Goal: Task Accomplishment & Management: Manage account settings

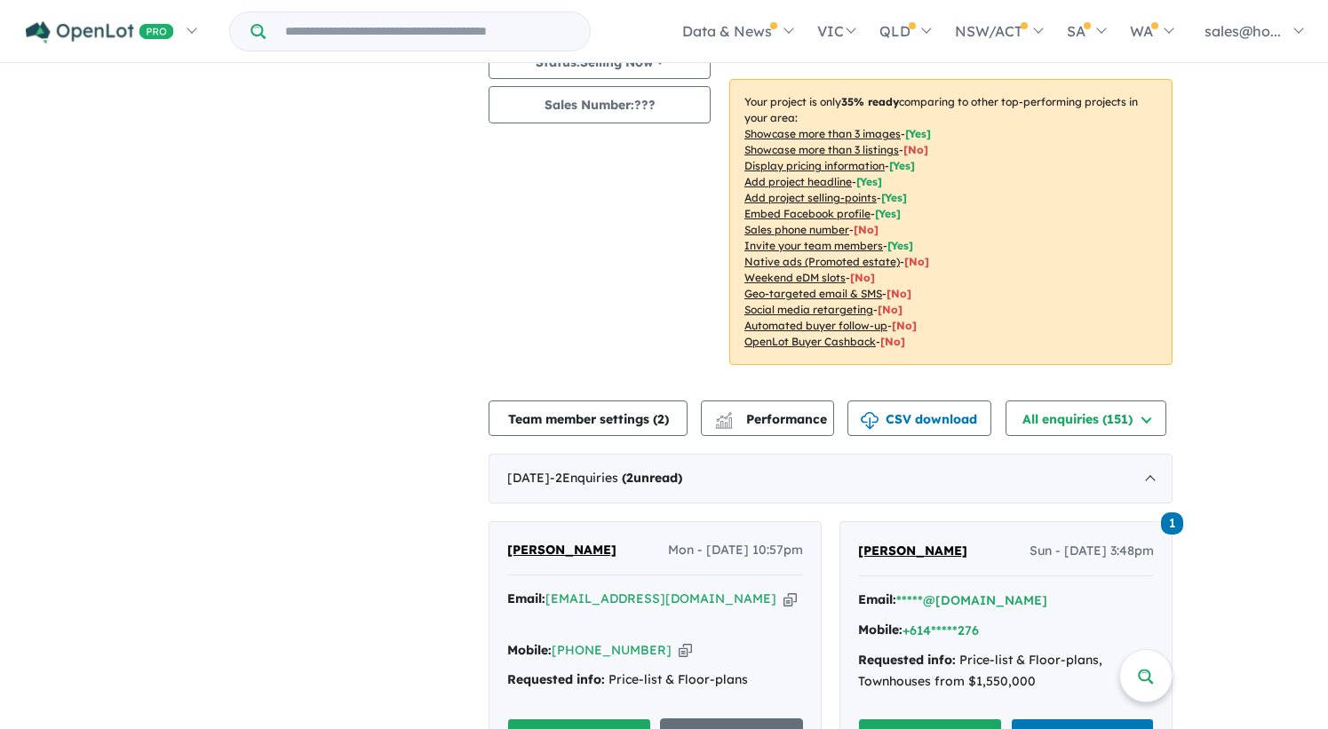
scroll to position [355, 0]
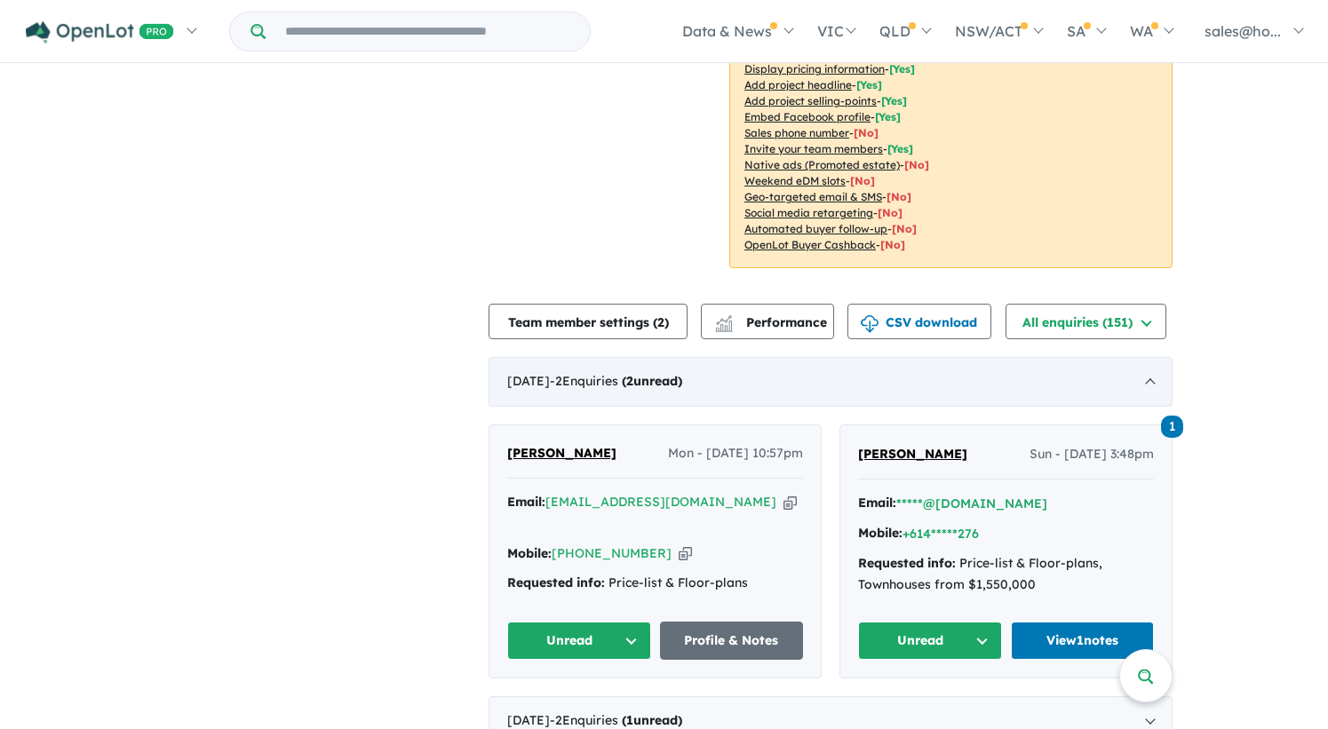
click at [670, 398] on div "[DATE] - 2 Enquir ies ( 2 unread)" at bounding box center [830, 382] width 684 height 50
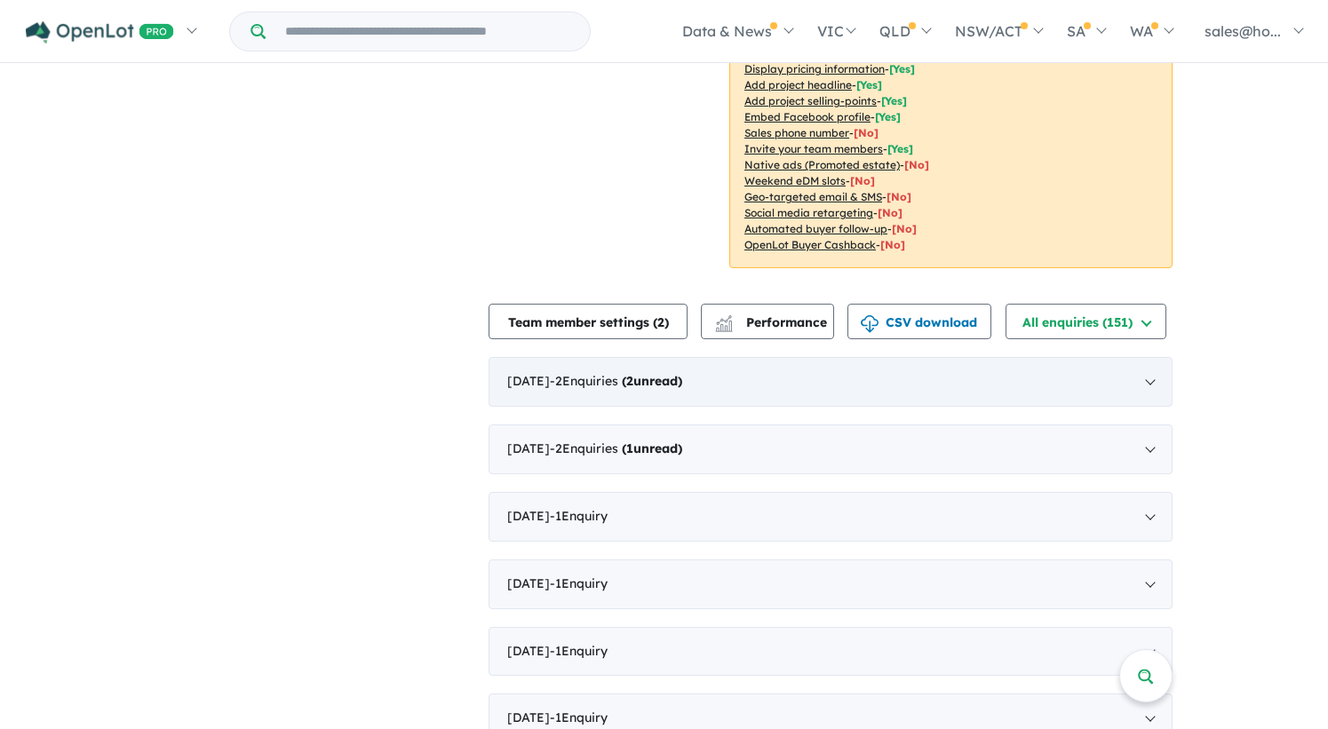
click at [673, 392] on div "[DATE] - 2 Enquir ies ( 2 unread)" at bounding box center [830, 382] width 684 height 50
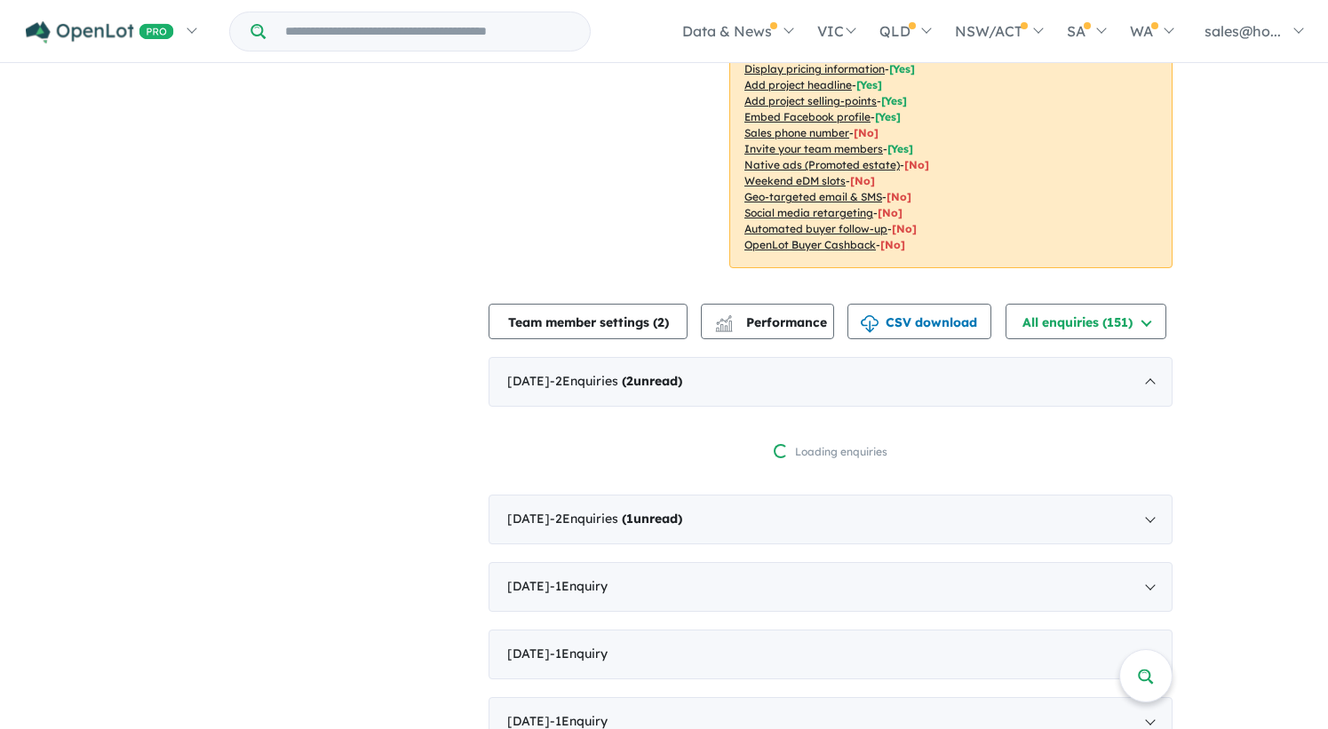
scroll to position [637, 0]
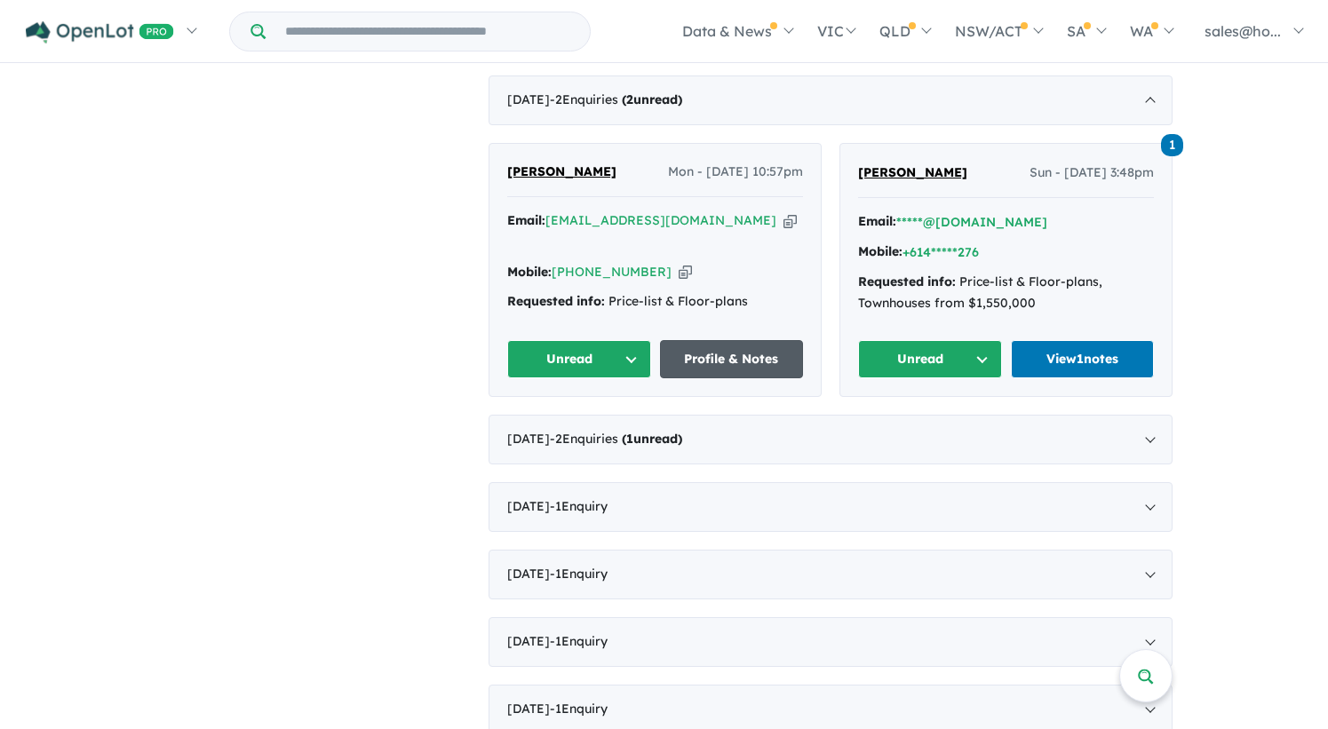
click at [692, 352] on link "Profile & Notes" at bounding box center [732, 359] width 144 height 38
click at [1081, 367] on link "View 1 notes" at bounding box center [1083, 359] width 144 height 38
click at [633, 432] on span "1" at bounding box center [629, 439] width 7 height 16
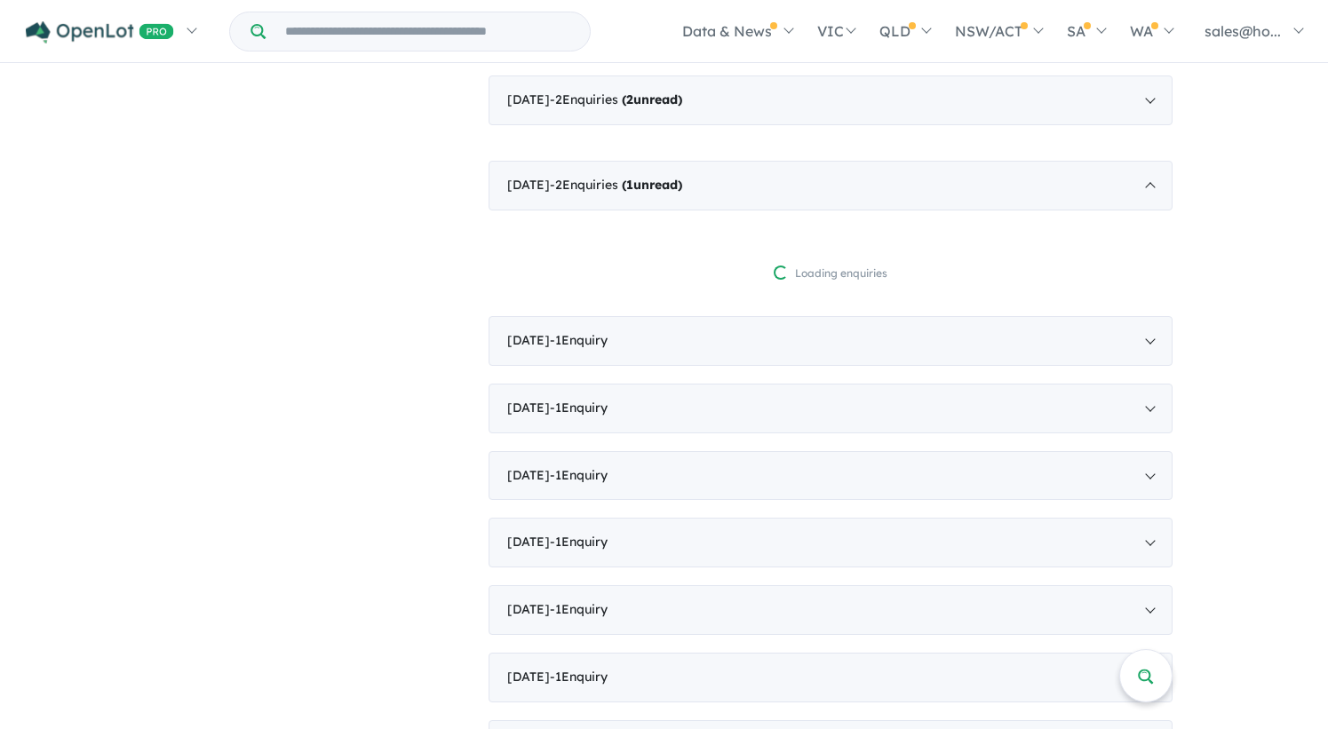
scroll to position [721, 0]
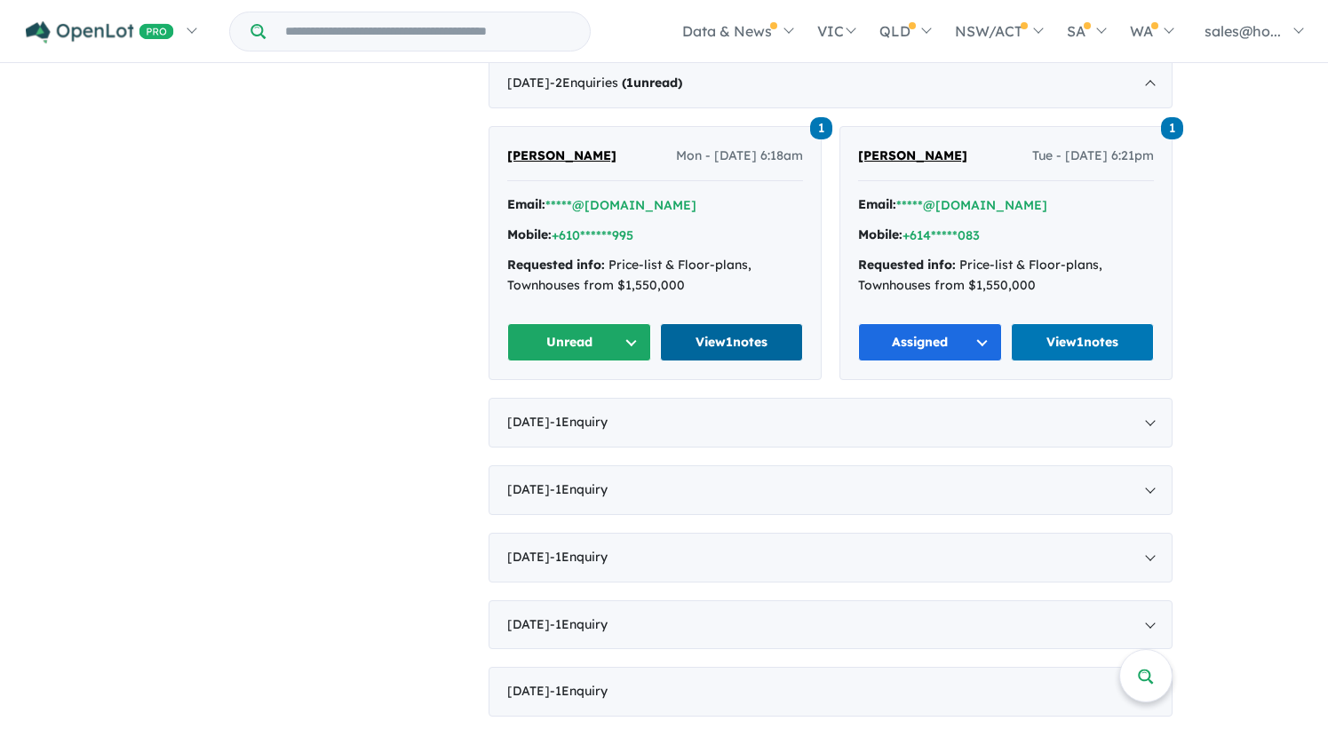
click at [733, 342] on link "View 1 notes" at bounding box center [732, 342] width 144 height 38
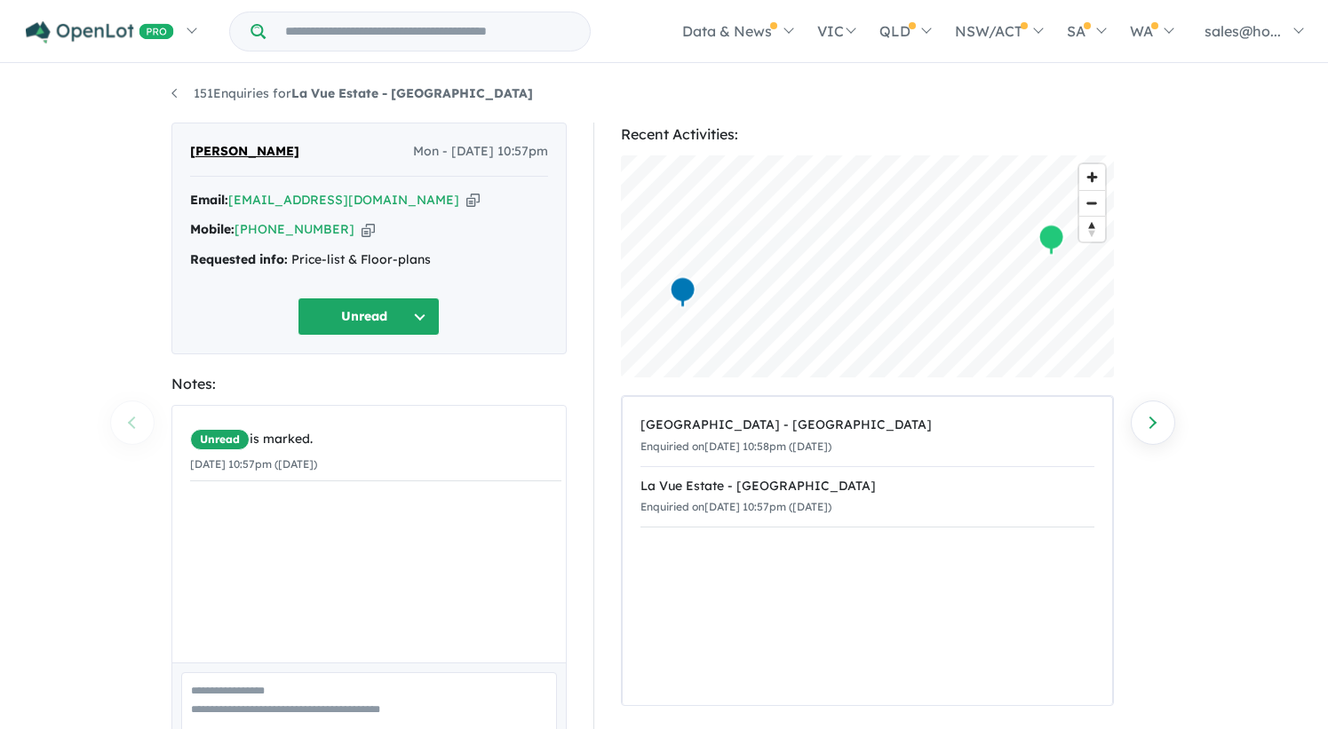
click at [702, 571] on div "Parisian Estate - Castle Hill Enquiried on 25/08/2025 10:58pm (Monday) La Vue E…" at bounding box center [867, 551] width 489 height 308
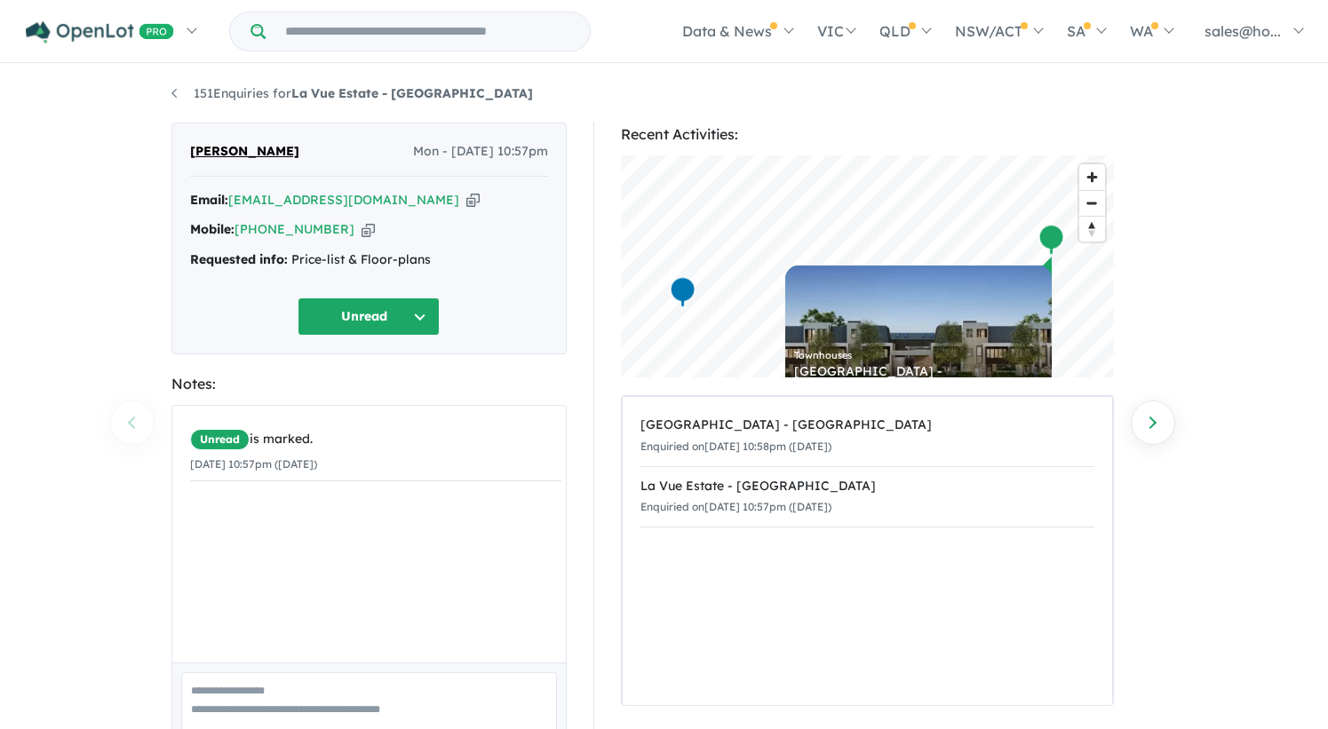
click at [286, 512] on div "Unread is marked. 25/08/2025 10:57pm (Monday)" at bounding box center [375, 541] width 407 height 270
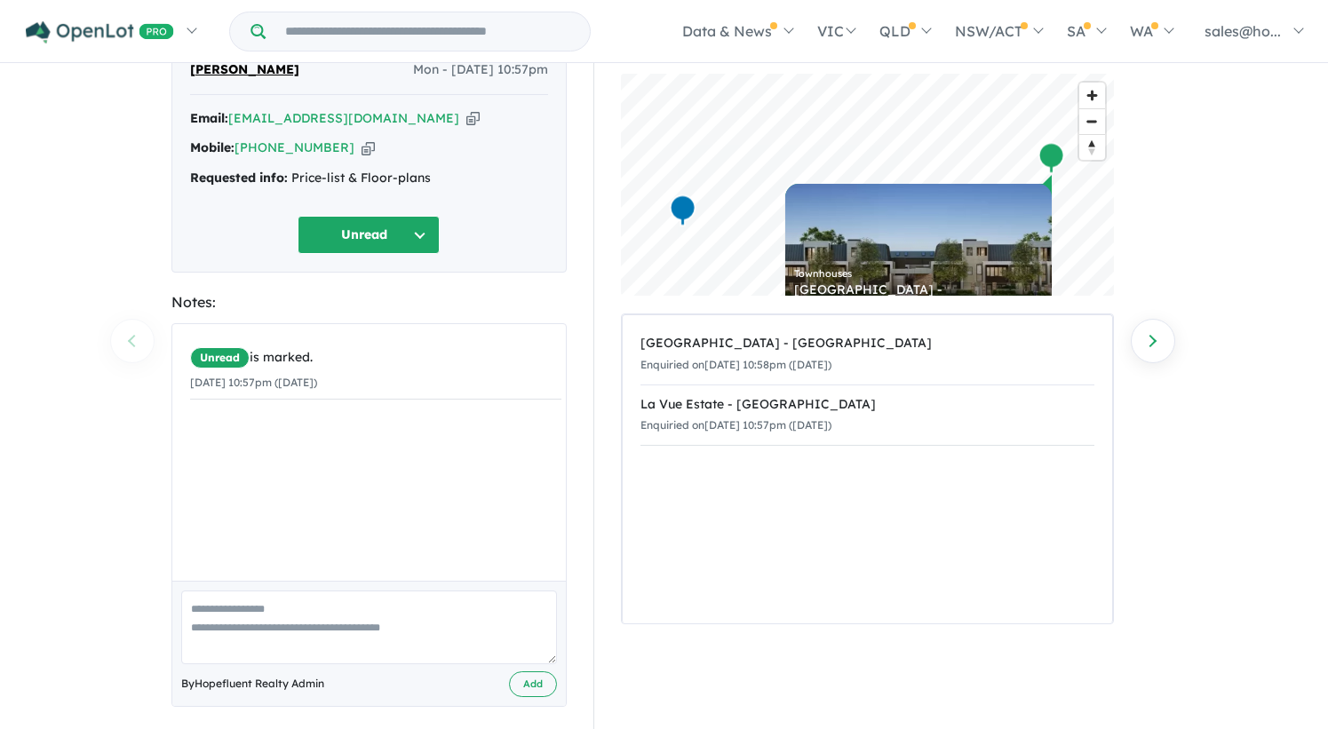
scroll to position [96, 0]
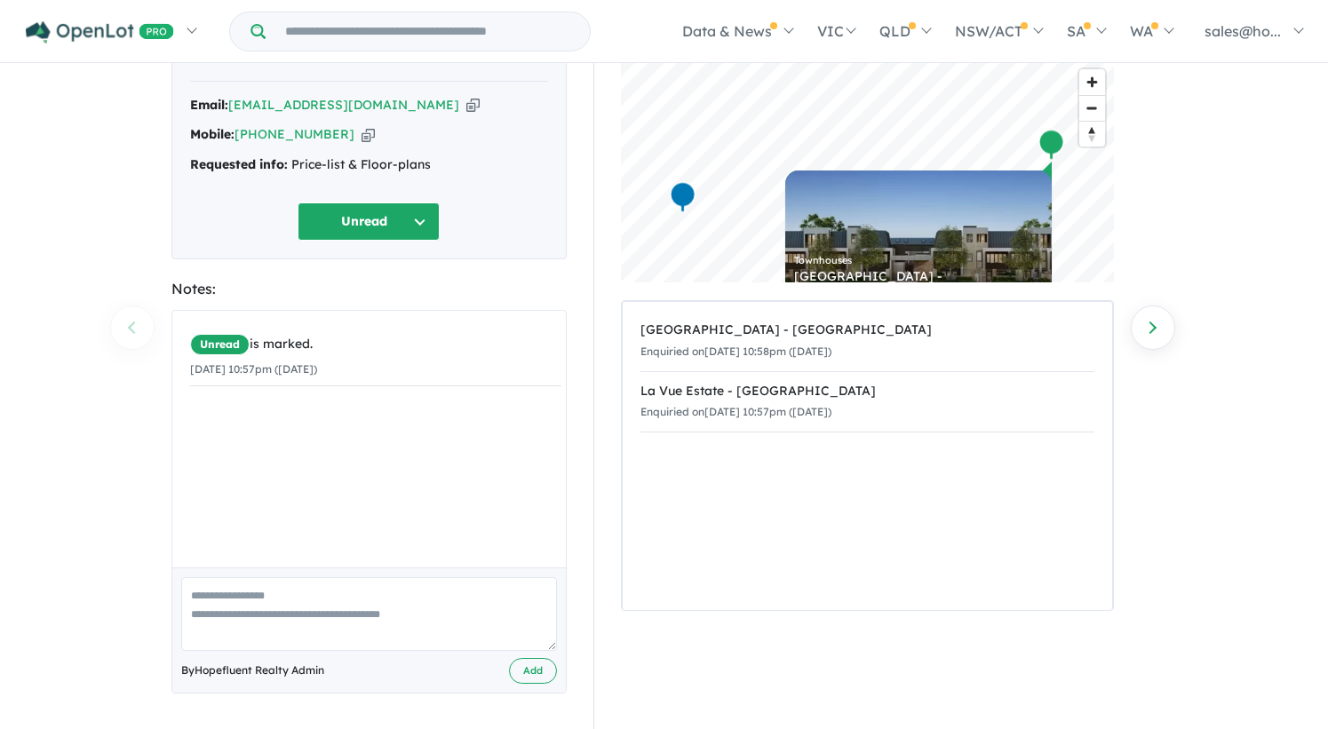
click at [288, 593] on textarea at bounding box center [369, 614] width 376 height 74
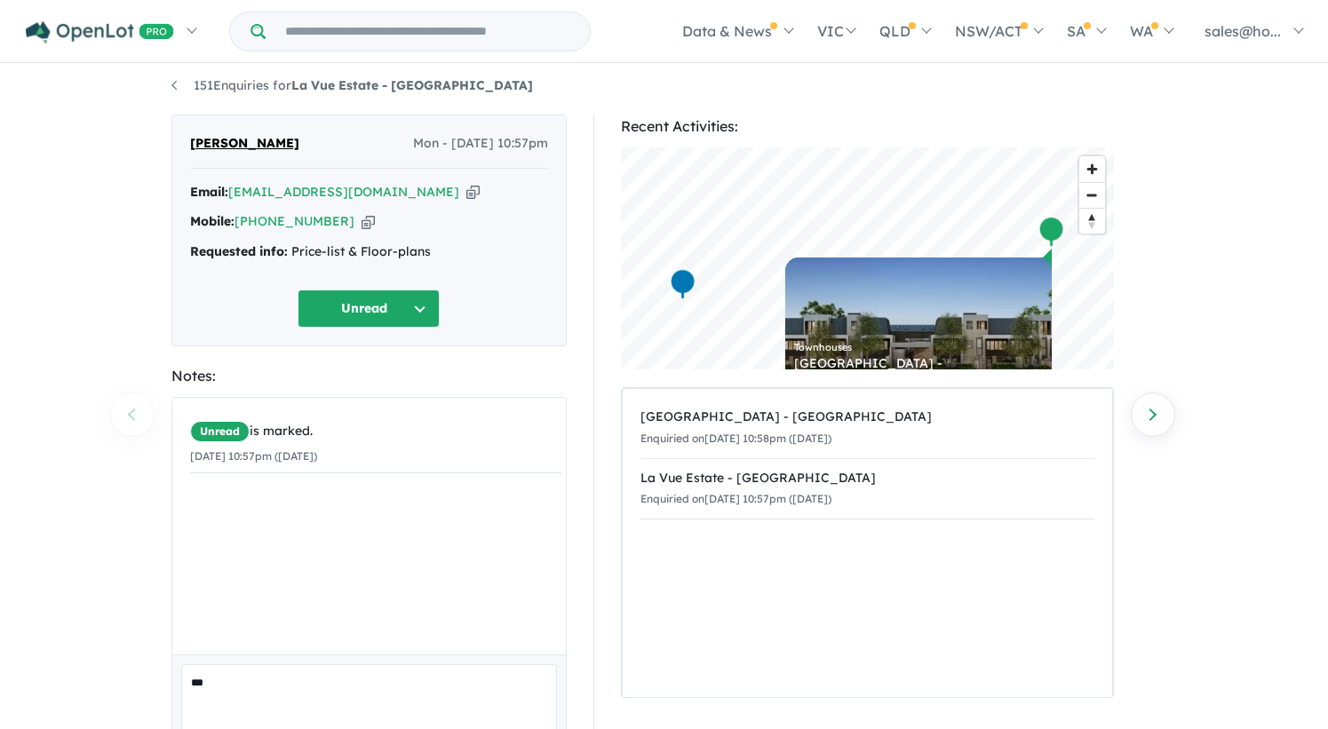
scroll to position [7, 0]
paste textarea "**********"
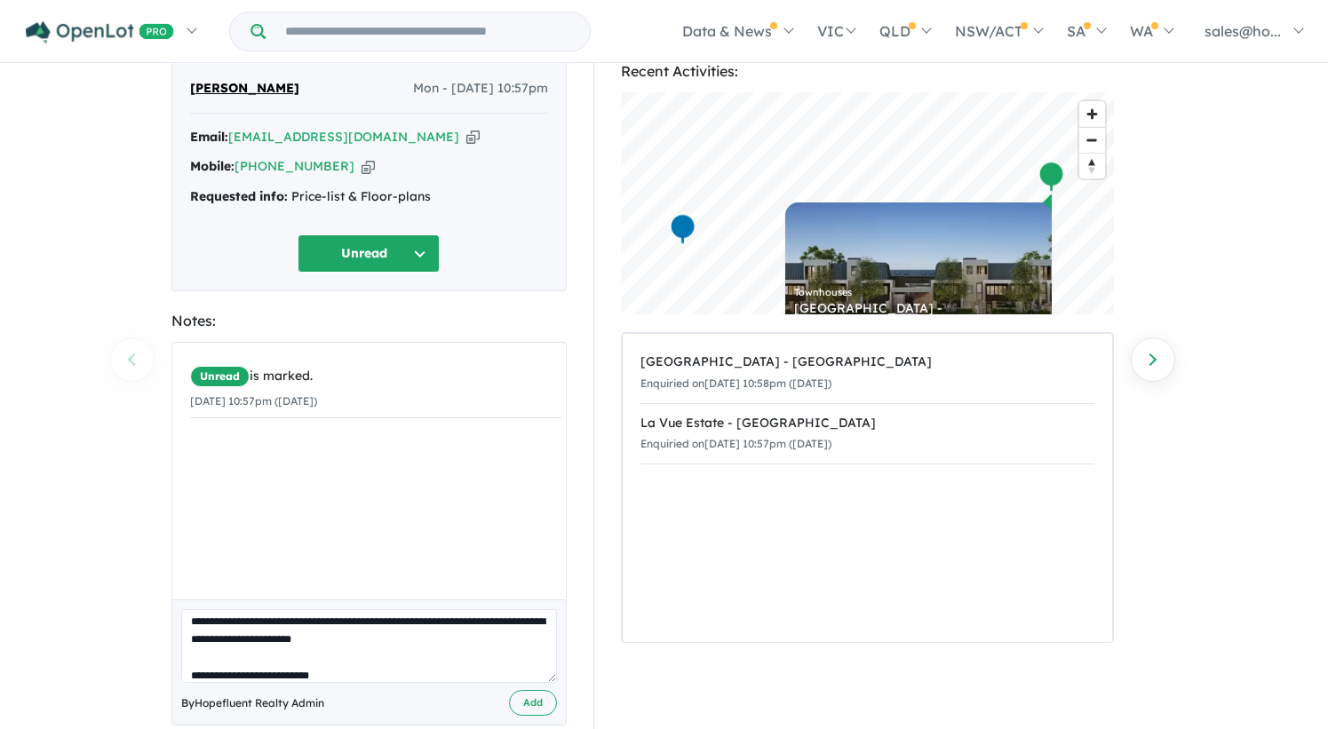
scroll to position [96, 0]
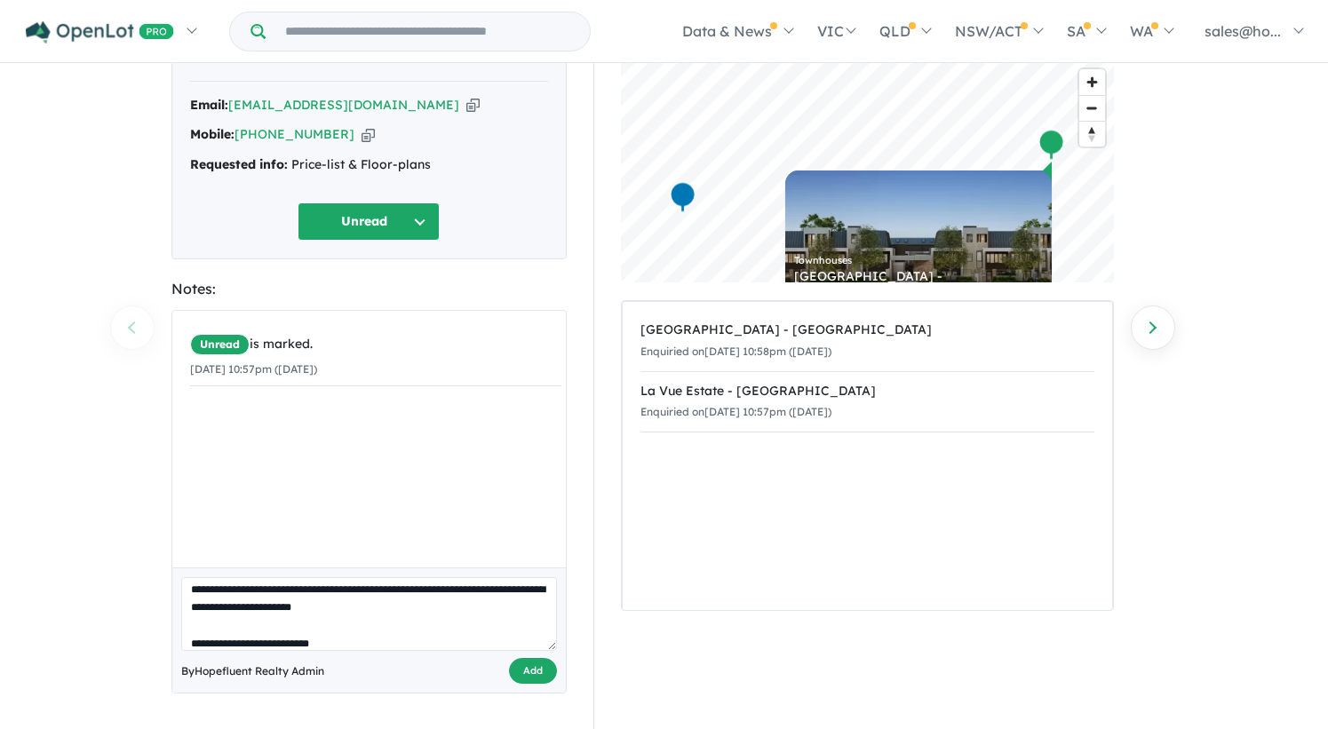
type textarea "**********"
click at [525, 677] on button "Add" at bounding box center [533, 671] width 48 height 26
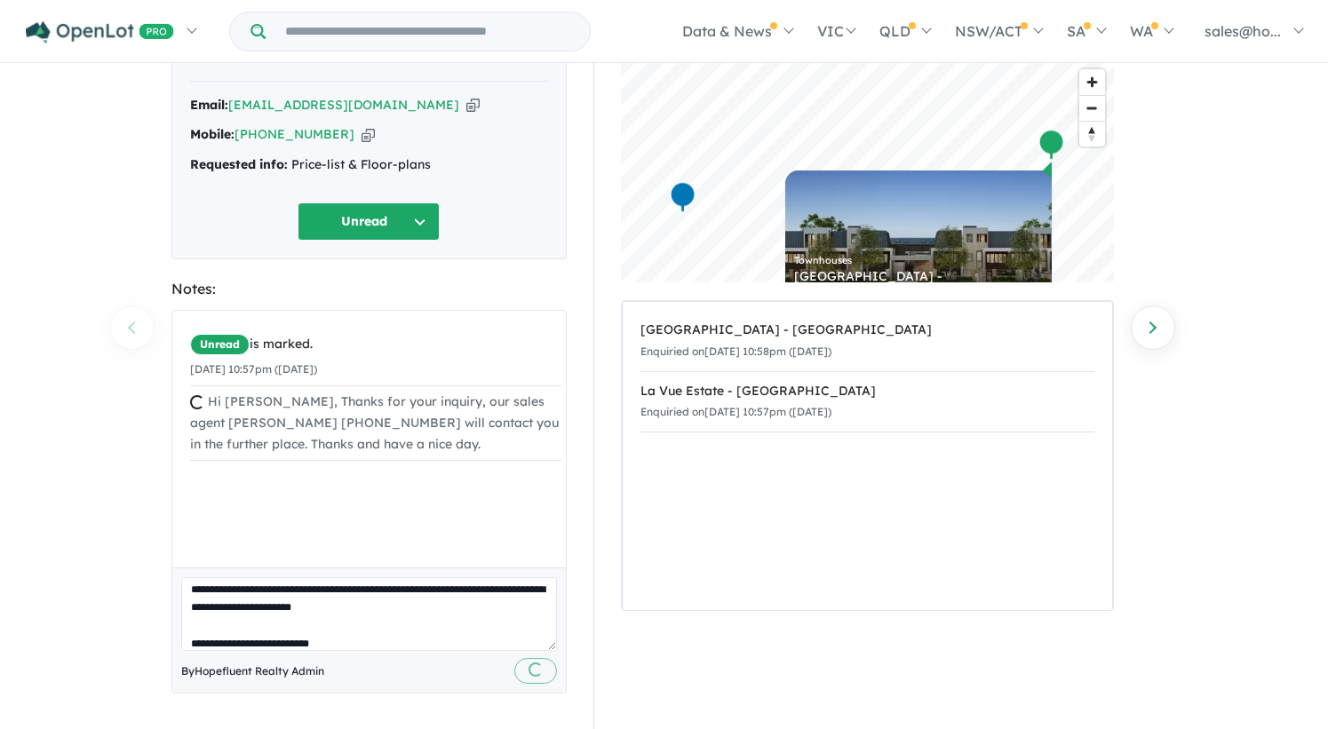
click at [408, 229] on button "Unread" at bounding box center [369, 221] width 142 height 38
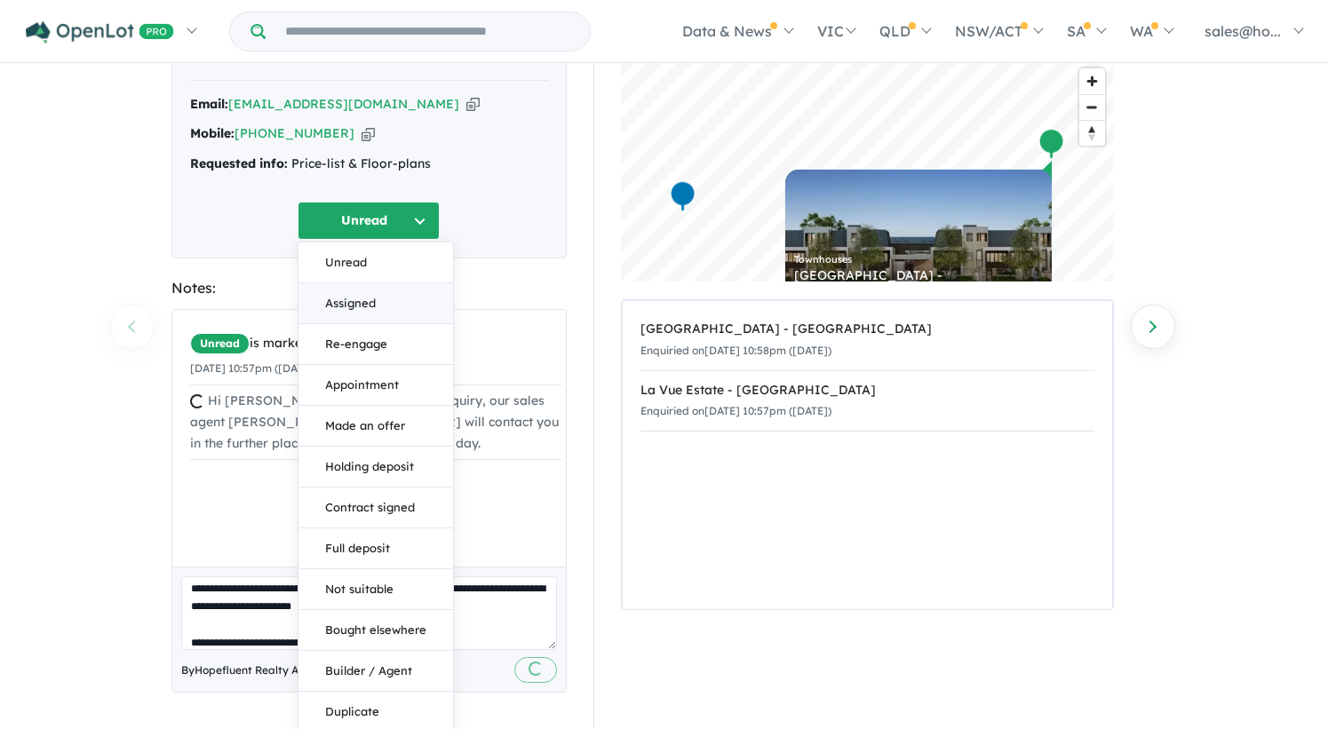
click at [396, 301] on button "Assigned" at bounding box center [375, 303] width 155 height 41
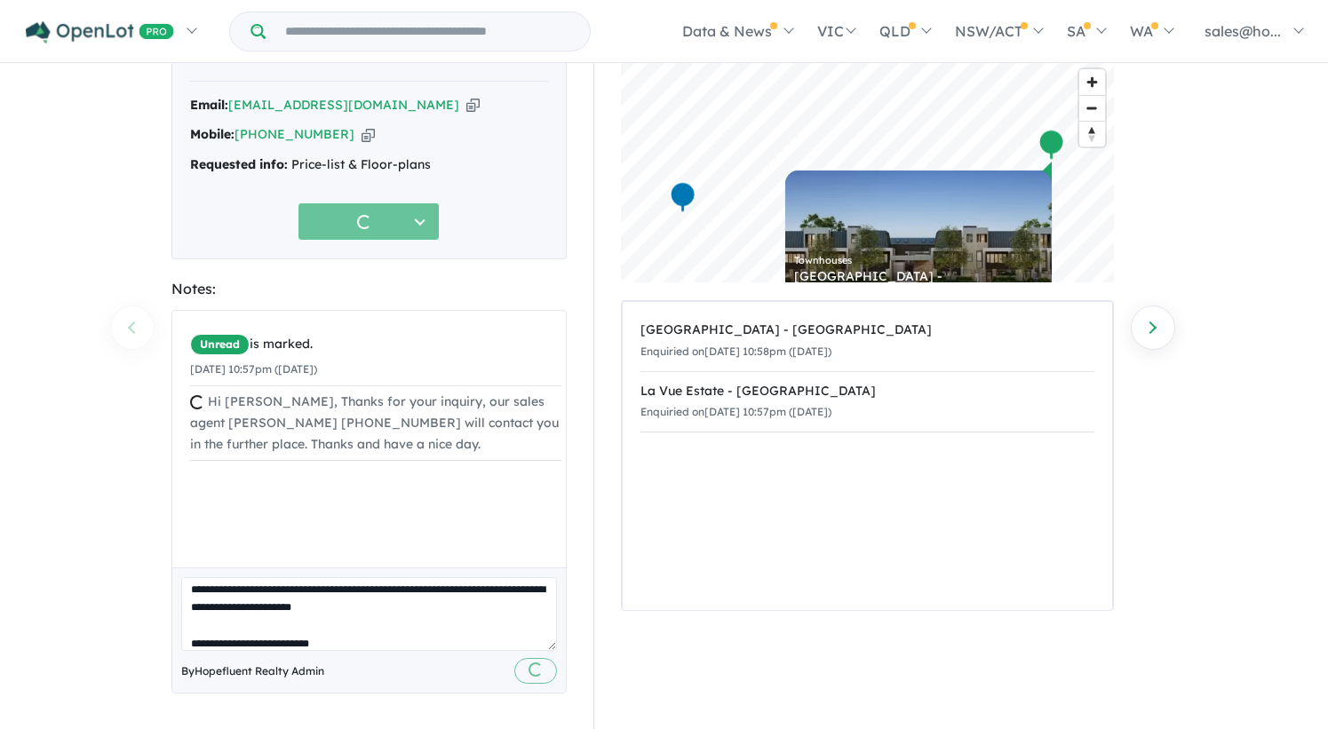
scroll to position [0, 0]
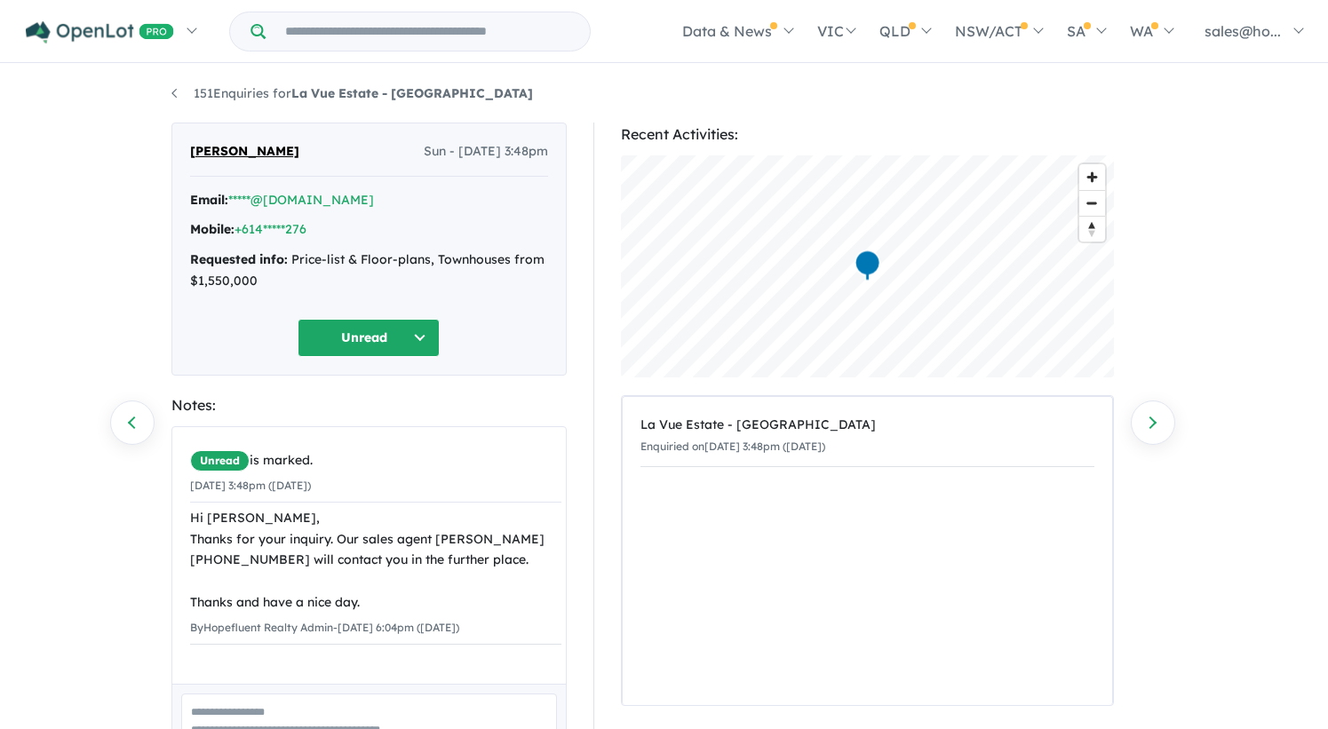
click at [370, 343] on button "Unread" at bounding box center [369, 338] width 142 height 38
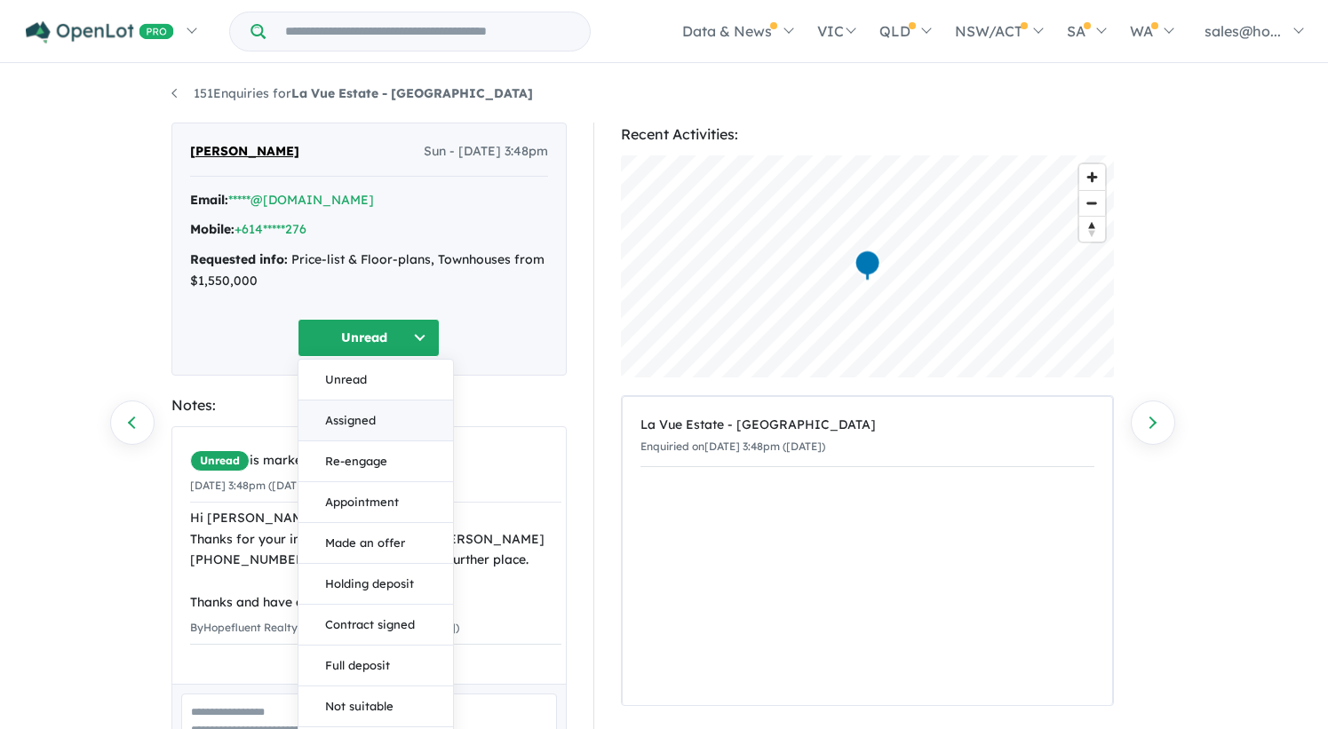
click at [368, 412] on button "Assigned" at bounding box center [375, 421] width 155 height 41
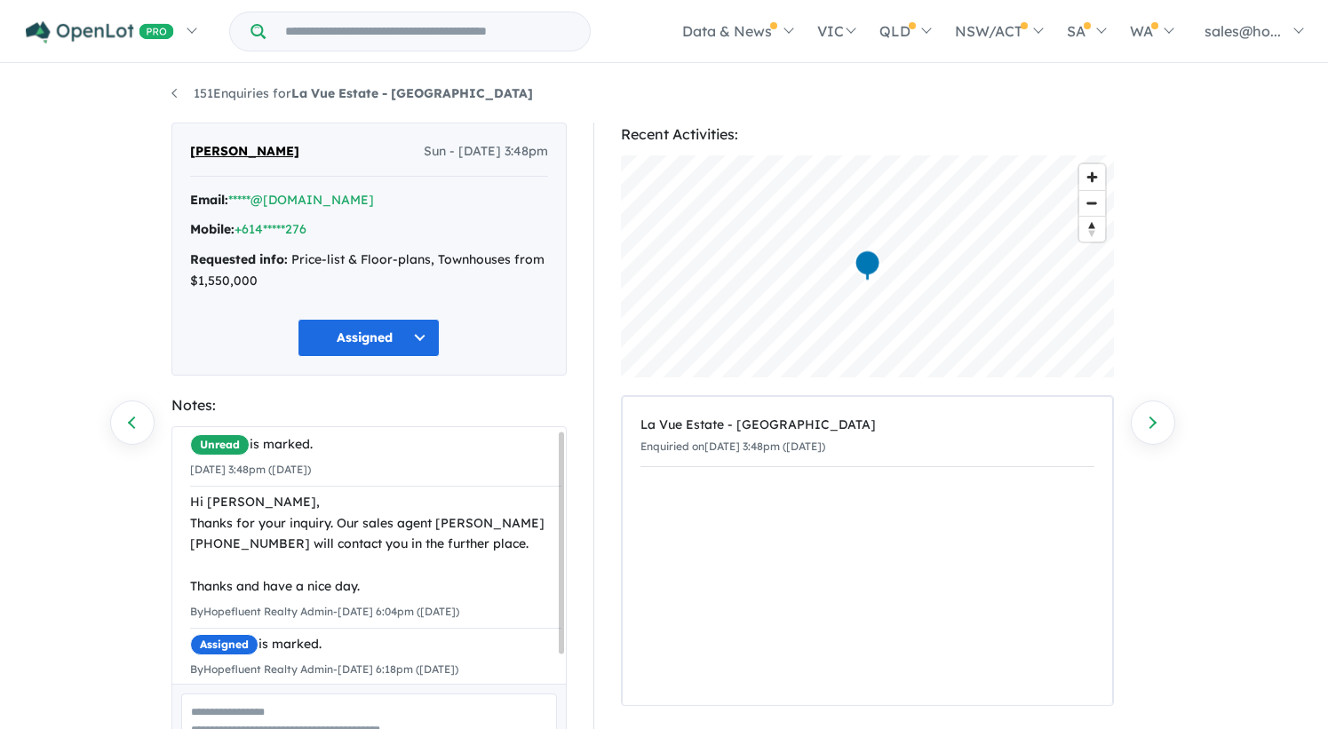
scroll to position [36, 0]
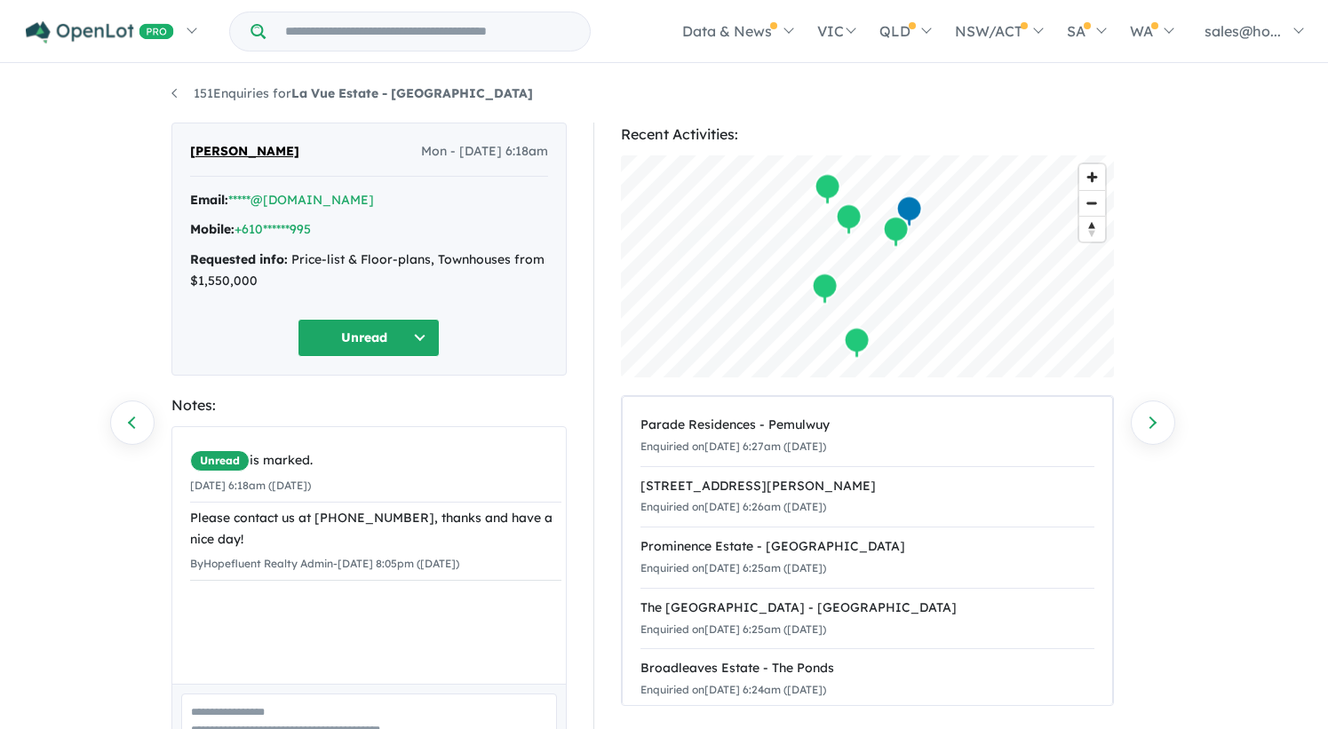
click at [342, 323] on button "Unread" at bounding box center [369, 338] width 142 height 38
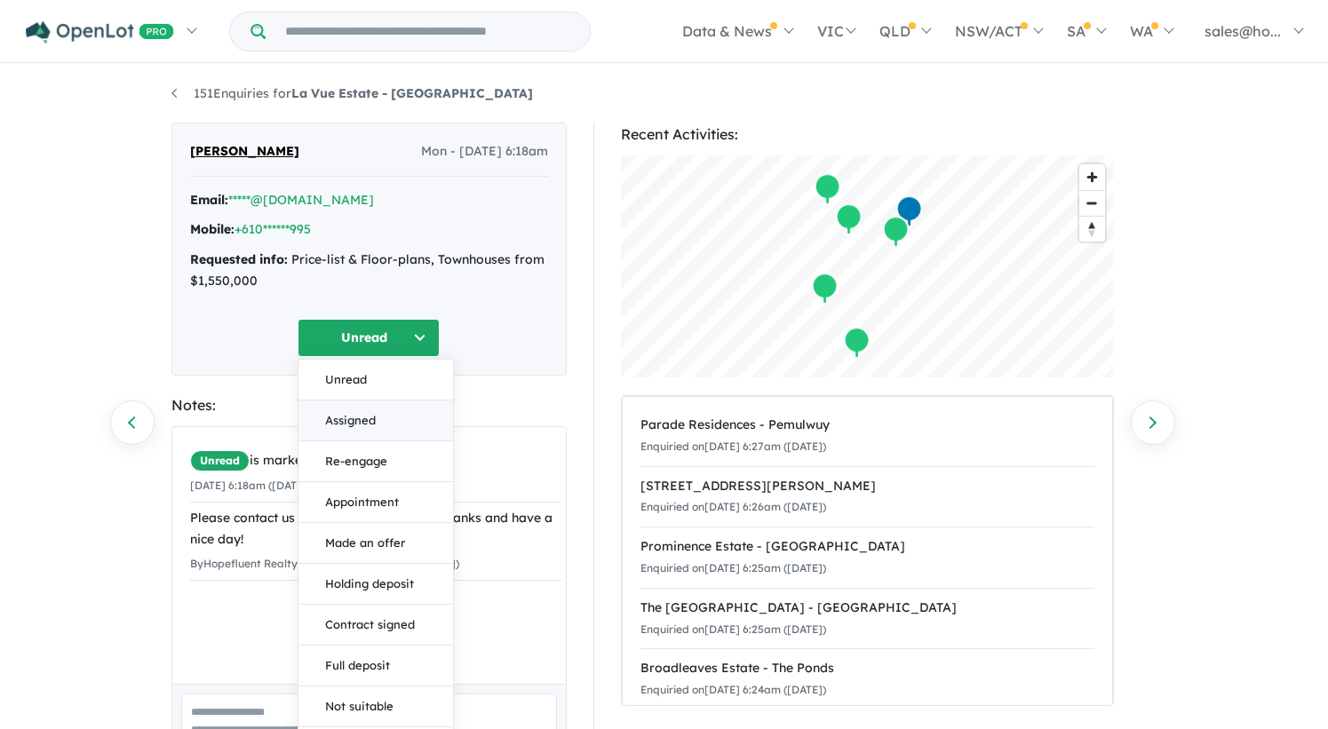
click at [369, 424] on button "Assigned" at bounding box center [375, 421] width 155 height 41
